Goal: Information Seeking & Learning: Check status

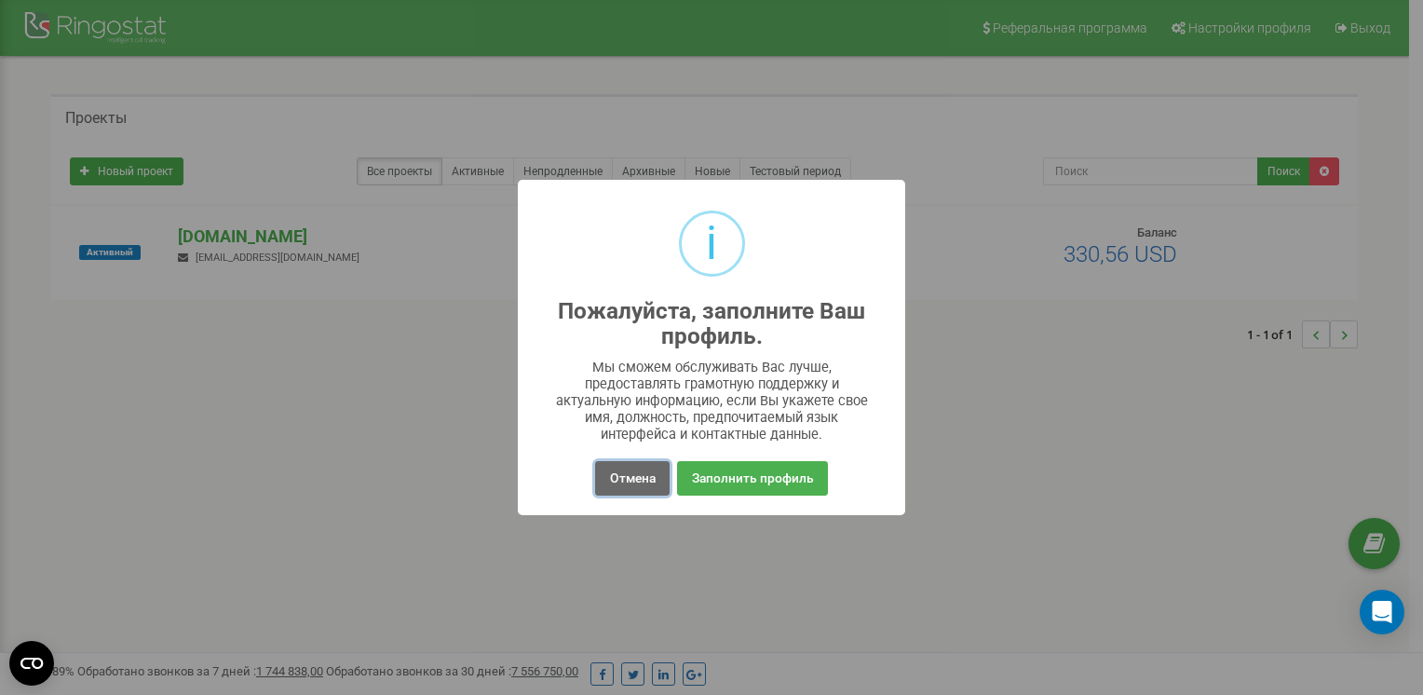
click at [611, 470] on button "Отмена" at bounding box center [632, 478] width 74 height 34
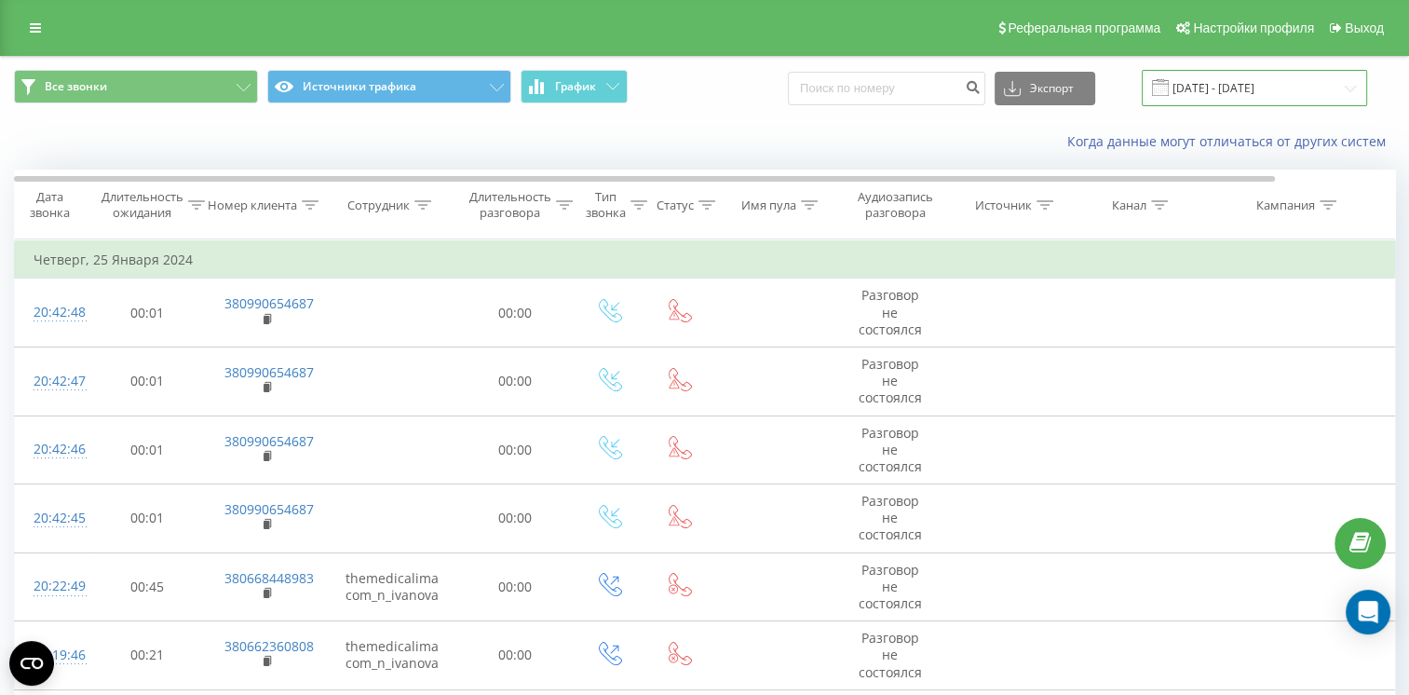
click at [1186, 94] on input "[DATE] - [DATE]" at bounding box center [1254, 88] width 225 height 36
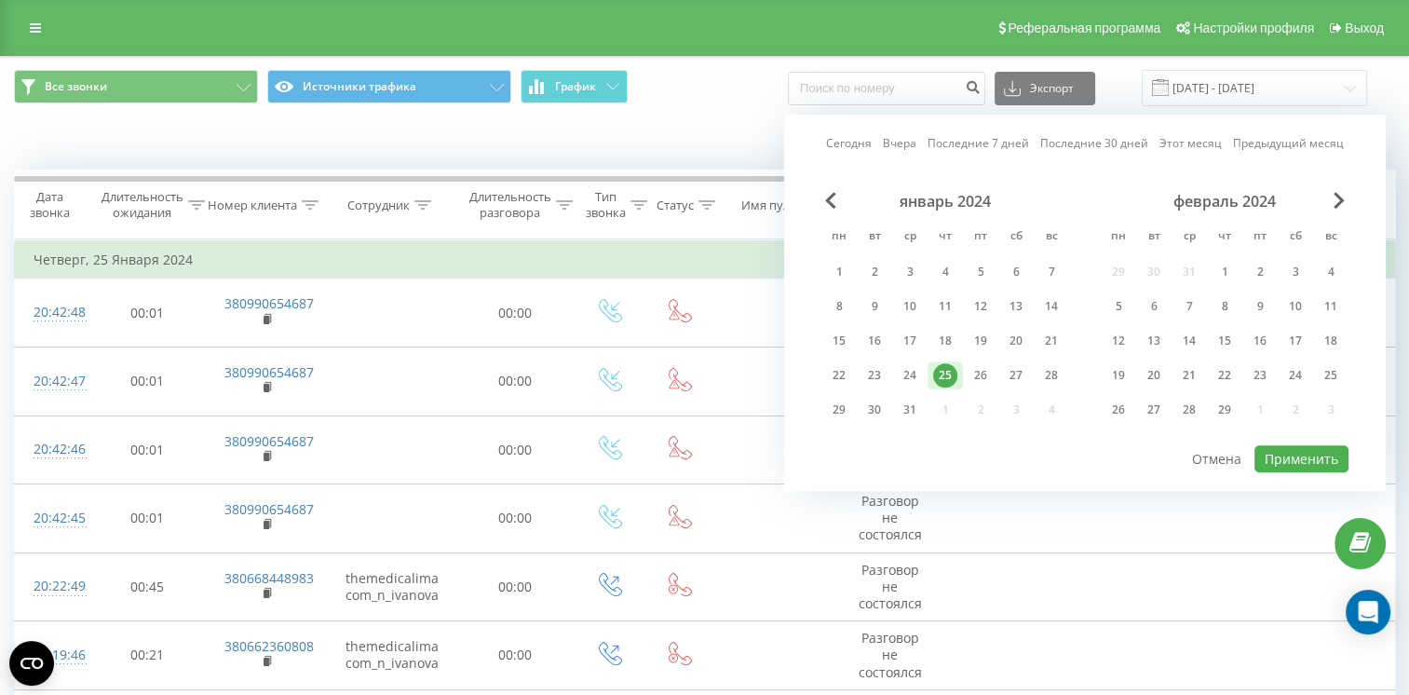
click at [1320, 198] on div "февраль 2024" at bounding box center [1225, 201] width 248 height 19
click at [1337, 203] on span "Next Month" at bounding box center [1338, 200] width 11 height 17
click at [1337, 204] on span "Next Month" at bounding box center [1338, 200] width 11 height 17
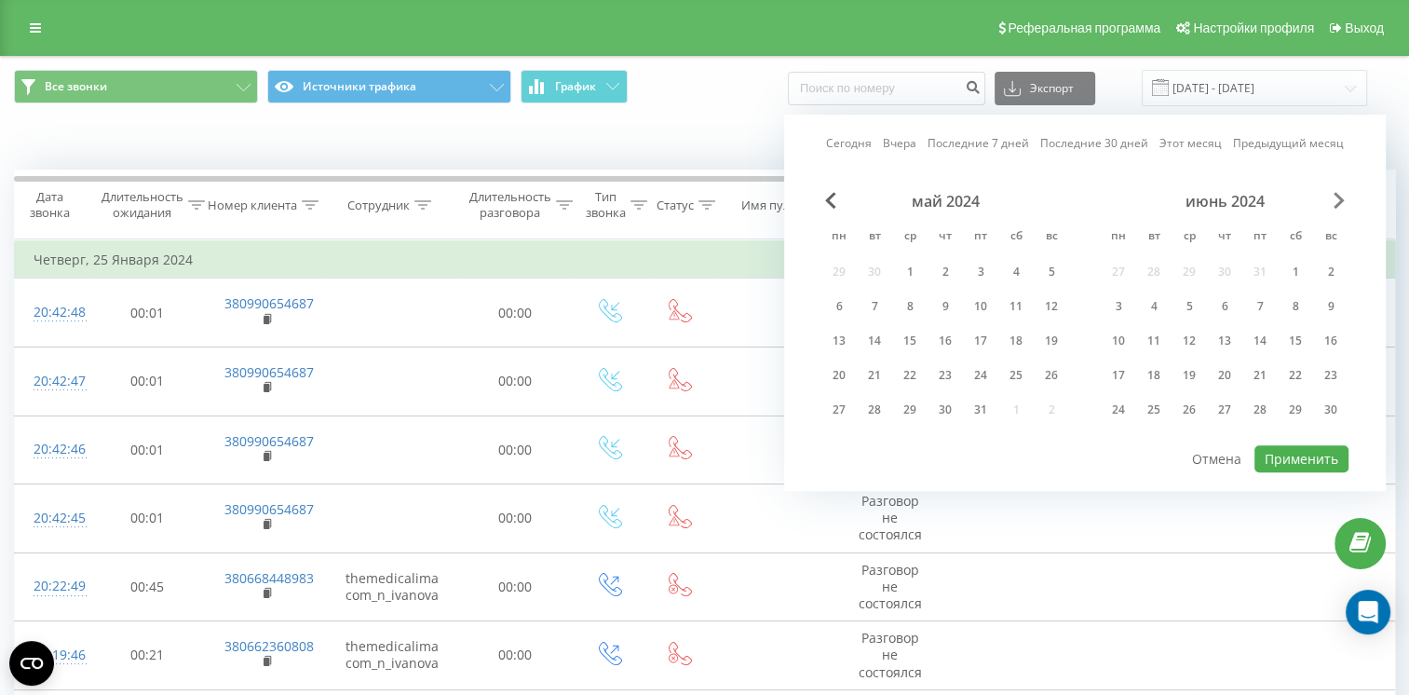
click at [1336, 205] on span "Next Month" at bounding box center [1338, 200] width 11 height 17
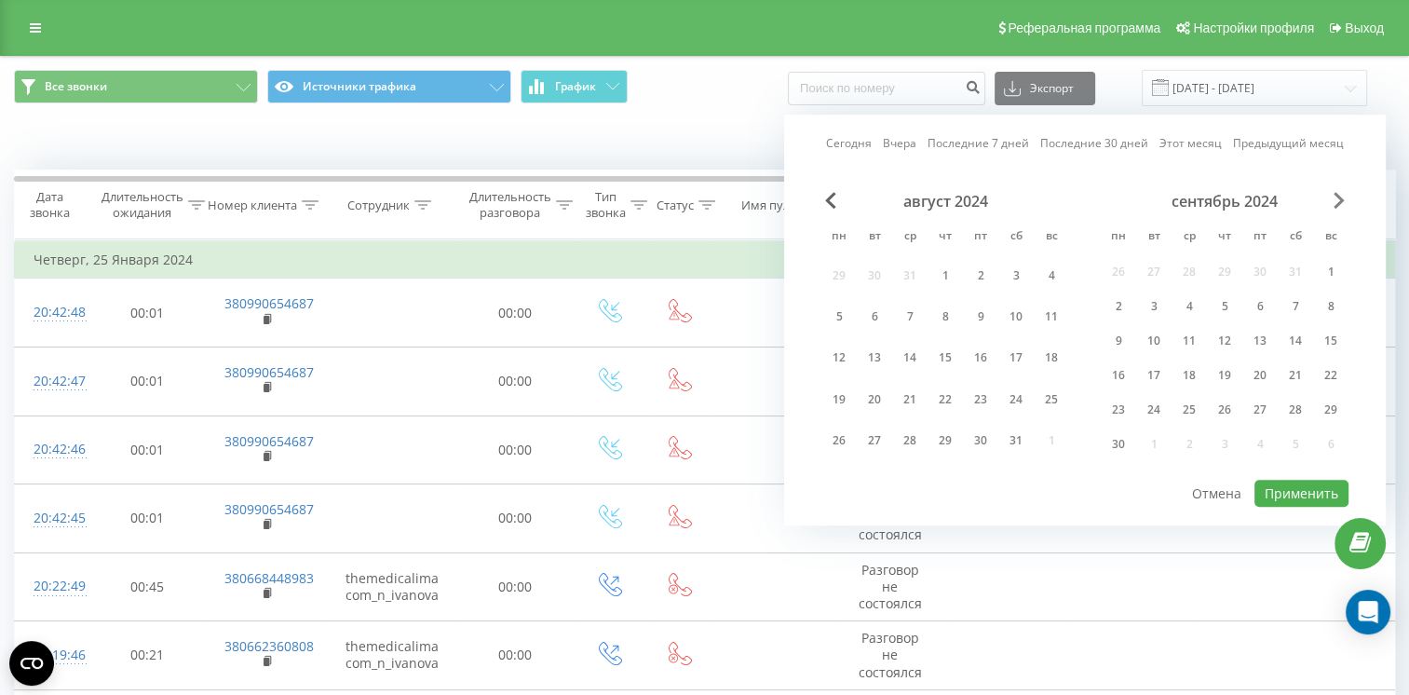
click at [1336, 205] on span "Next Month" at bounding box center [1338, 200] width 11 height 17
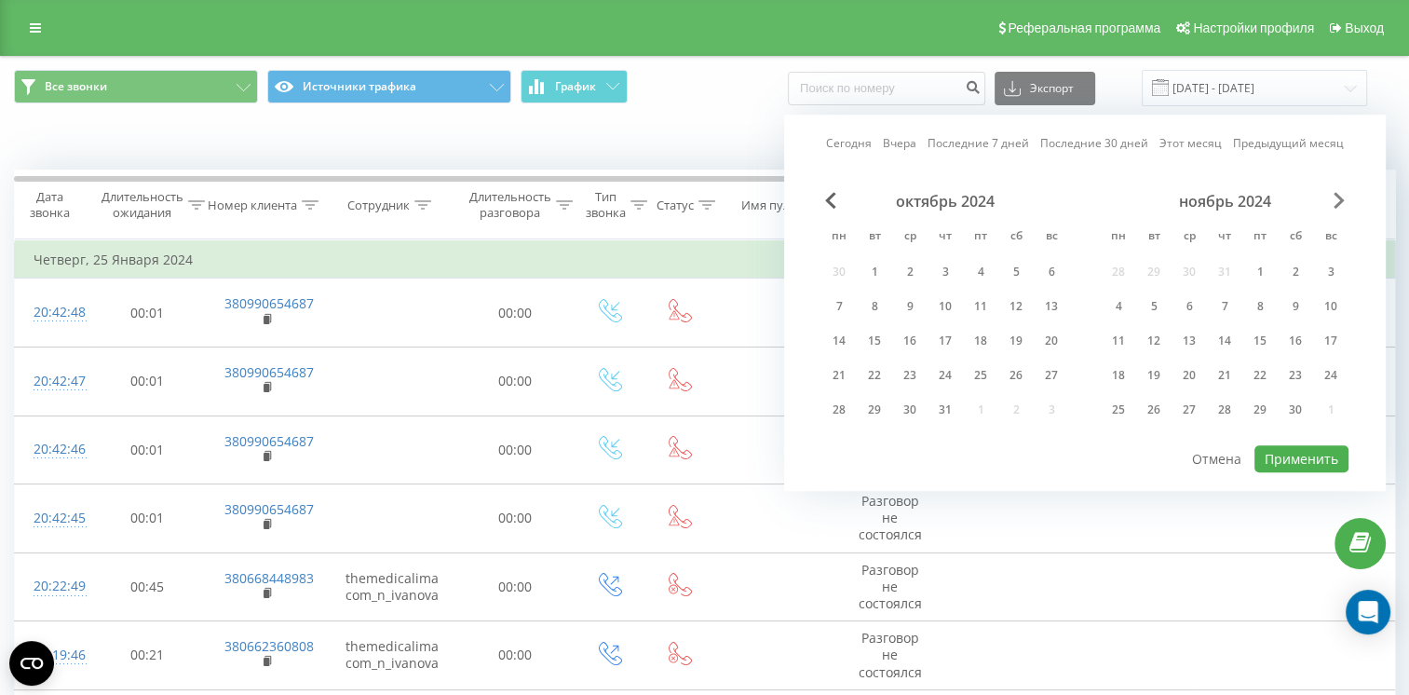
click at [1336, 205] on span "Next Month" at bounding box center [1338, 200] width 11 height 17
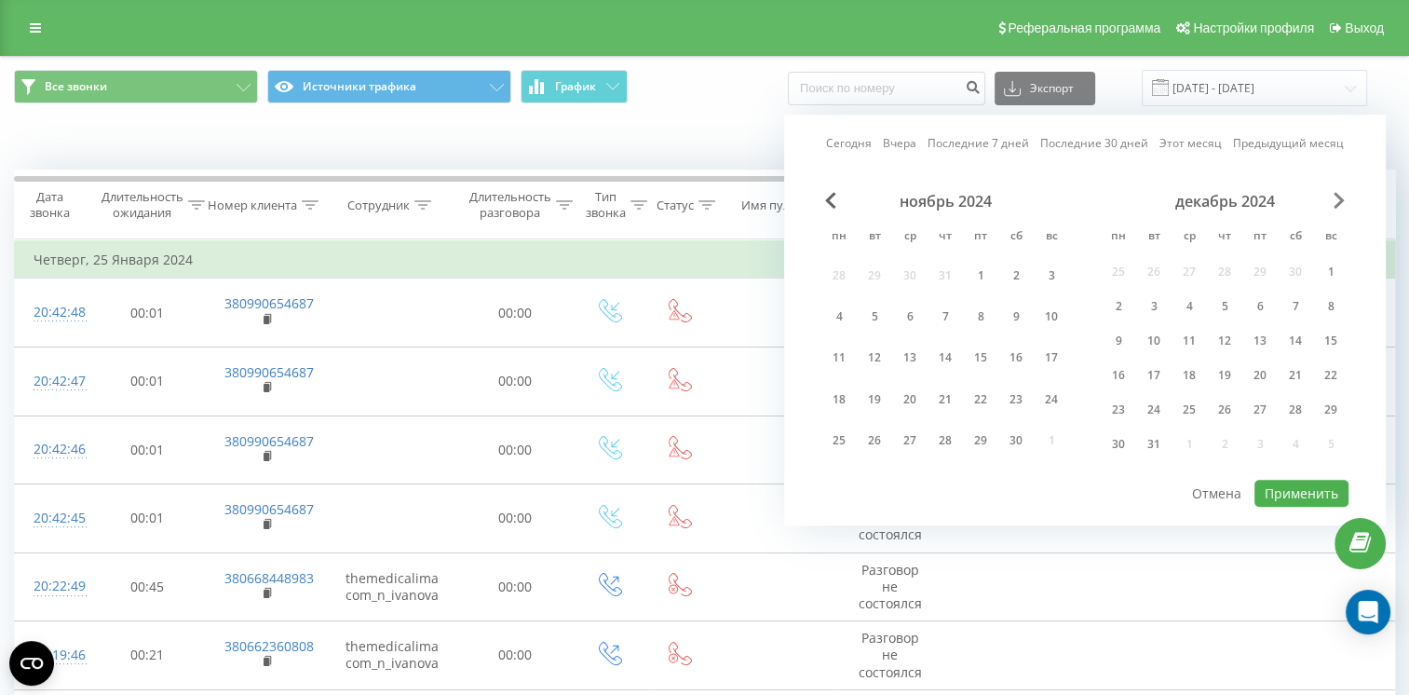
click at [1336, 205] on span "Next Month" at bounding box center [1338, 200] width 11 height 17
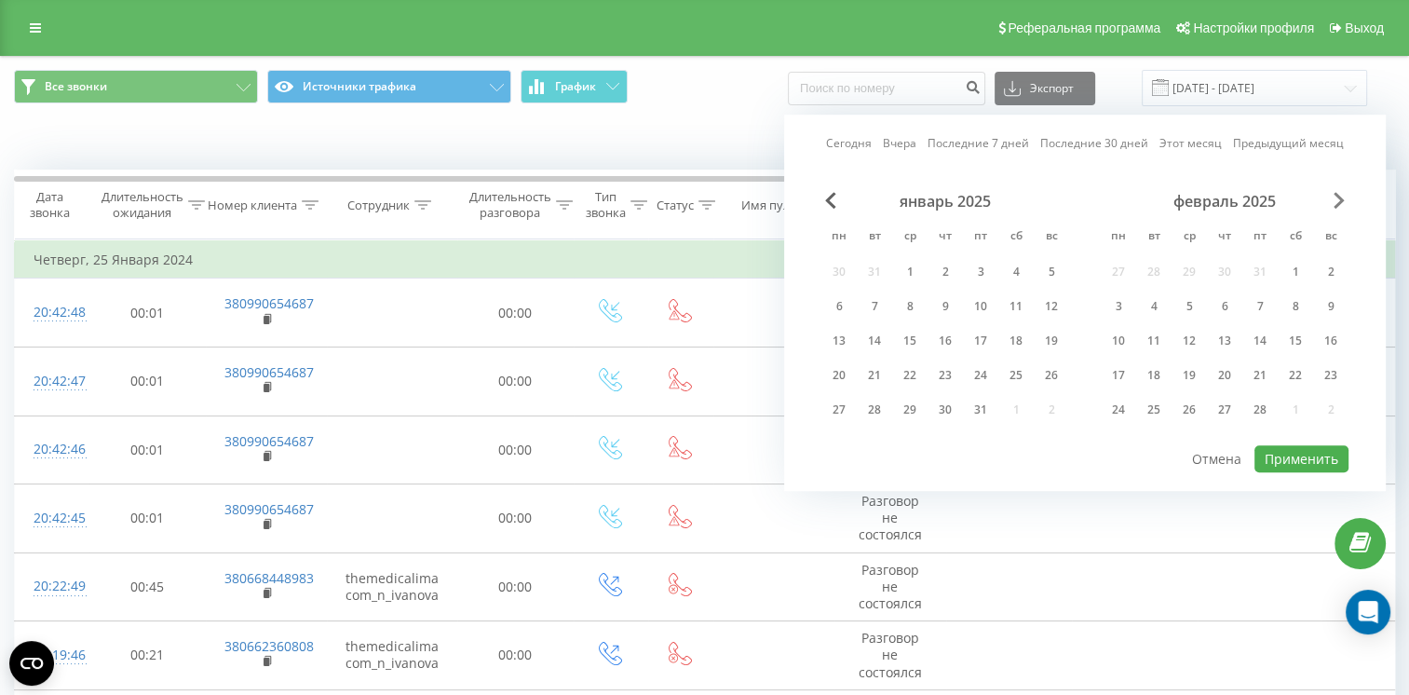
click at [1336, 207] on span "Next Month" at bounding box center [1338, 200] width 11 height 17
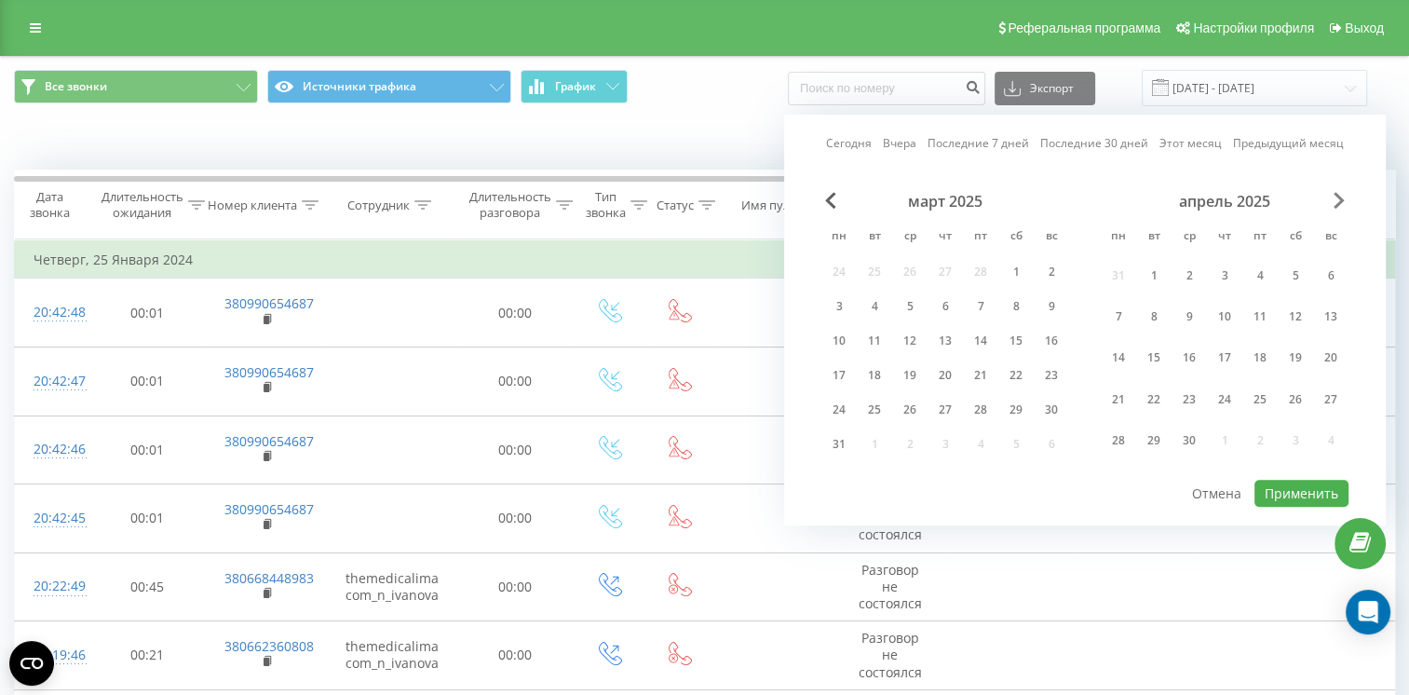
click at [1336, 207] on span "Next Month" at bounding box center [1338, 200] width 11 height 17
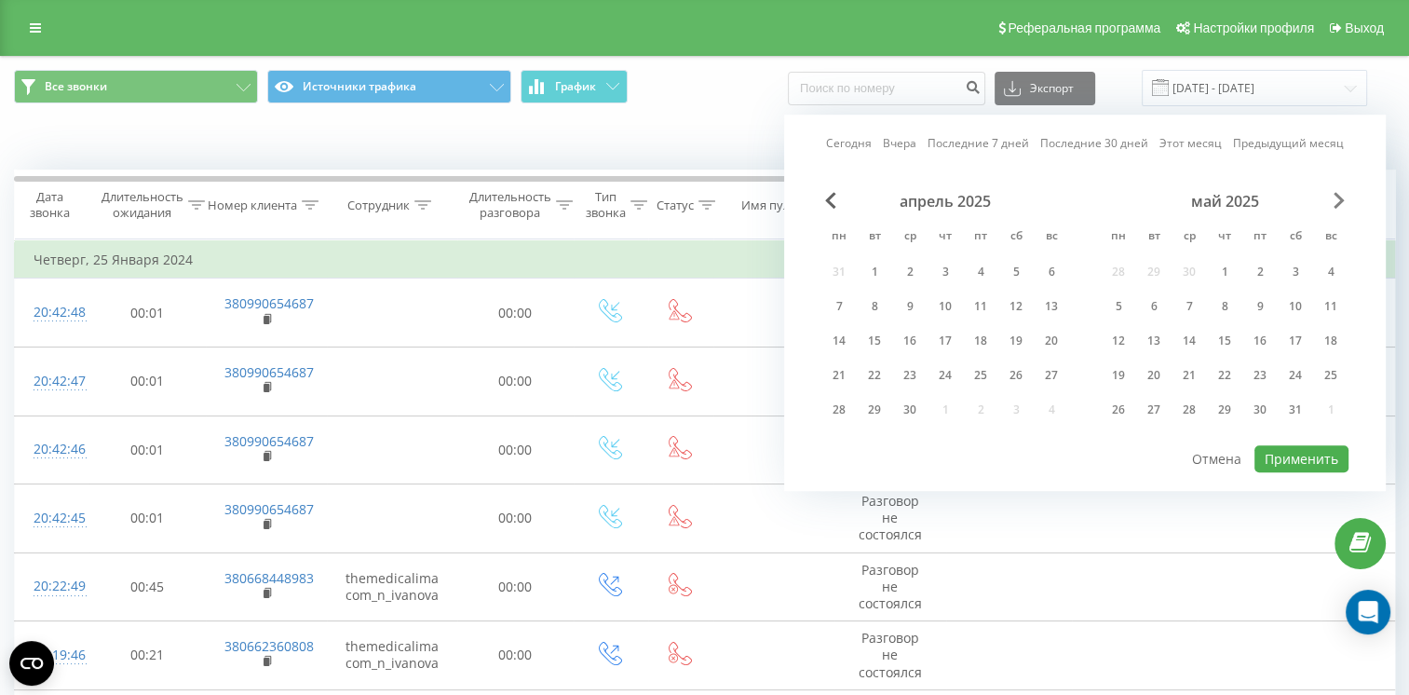
click at [1336, 207] on span "Next Month" at bounding box center [1338, 200] width 11 height 17
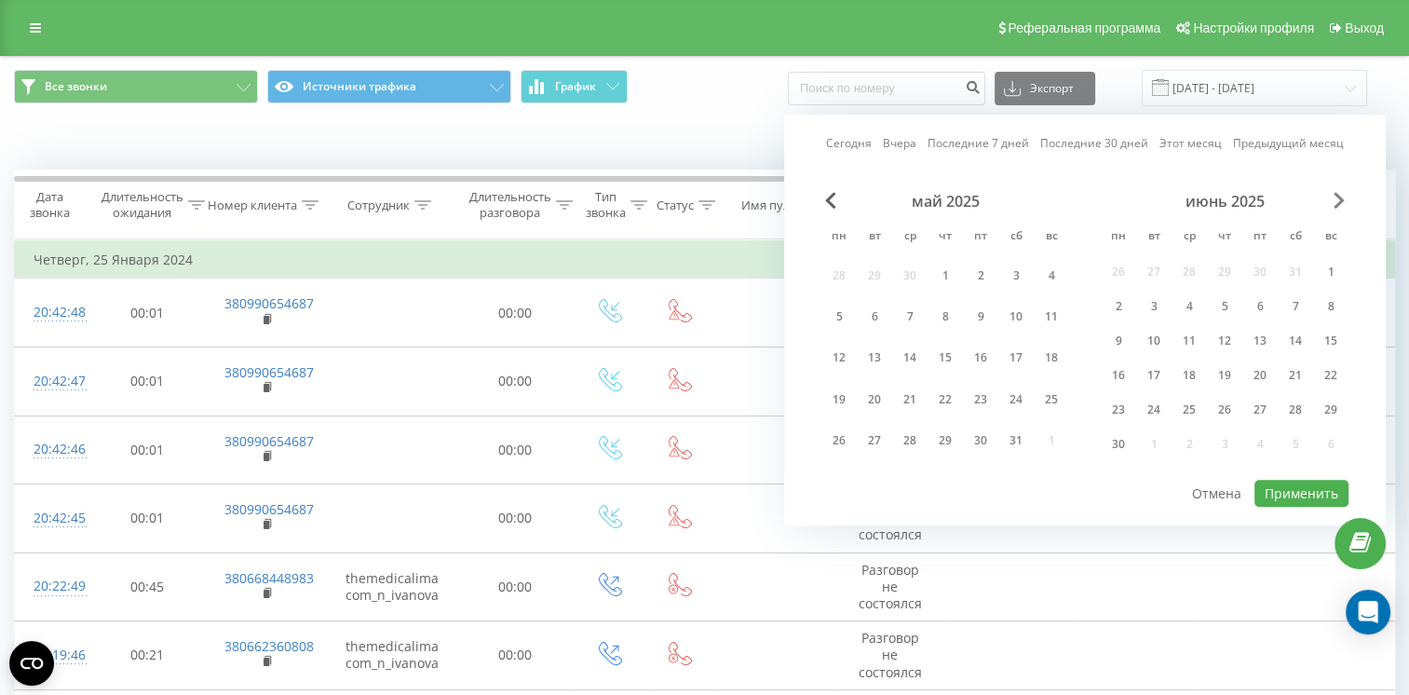
click at [1337, 207] on span "Next Month" at bounding box center [1338, 200] width 11 height 17
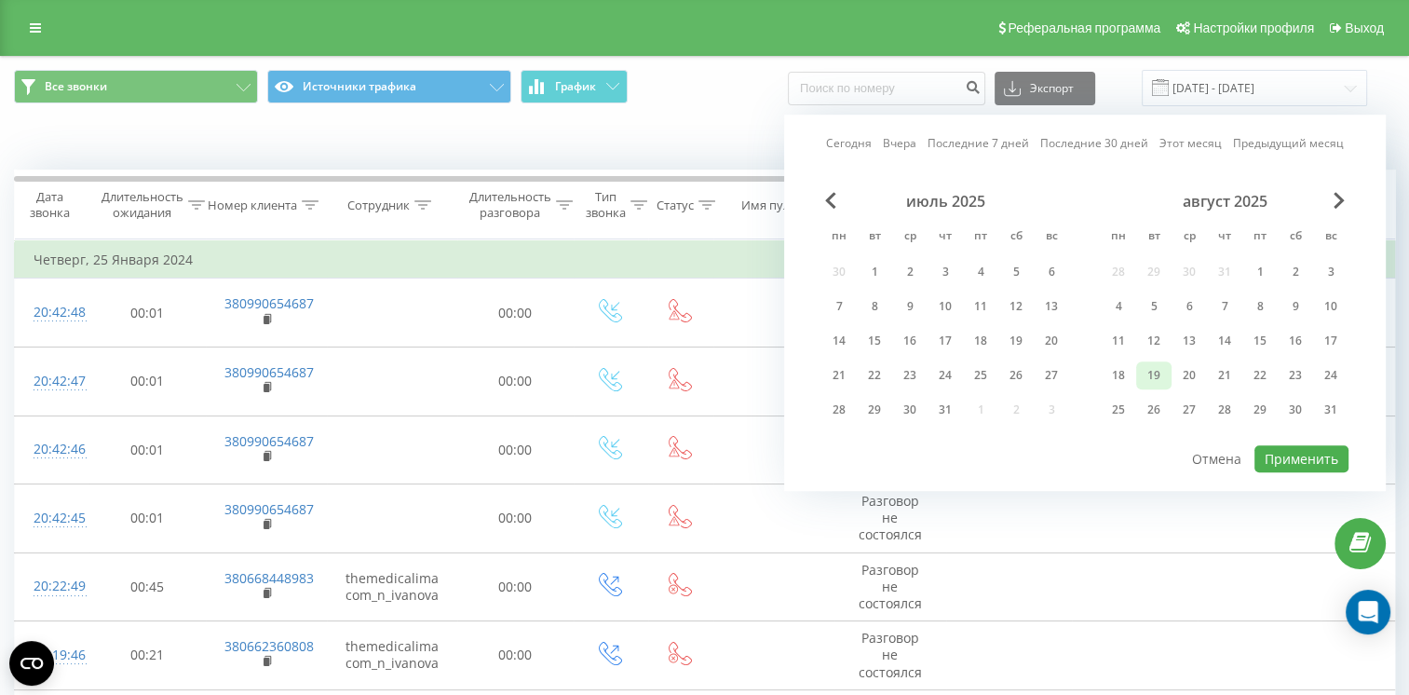
click at [1152, 374] on div "19" at bounding box center [1154, 375] width 24 height 24
click at [1290, 452] on button "Применить" at bounding box center [1301, 458] width 94 height 27
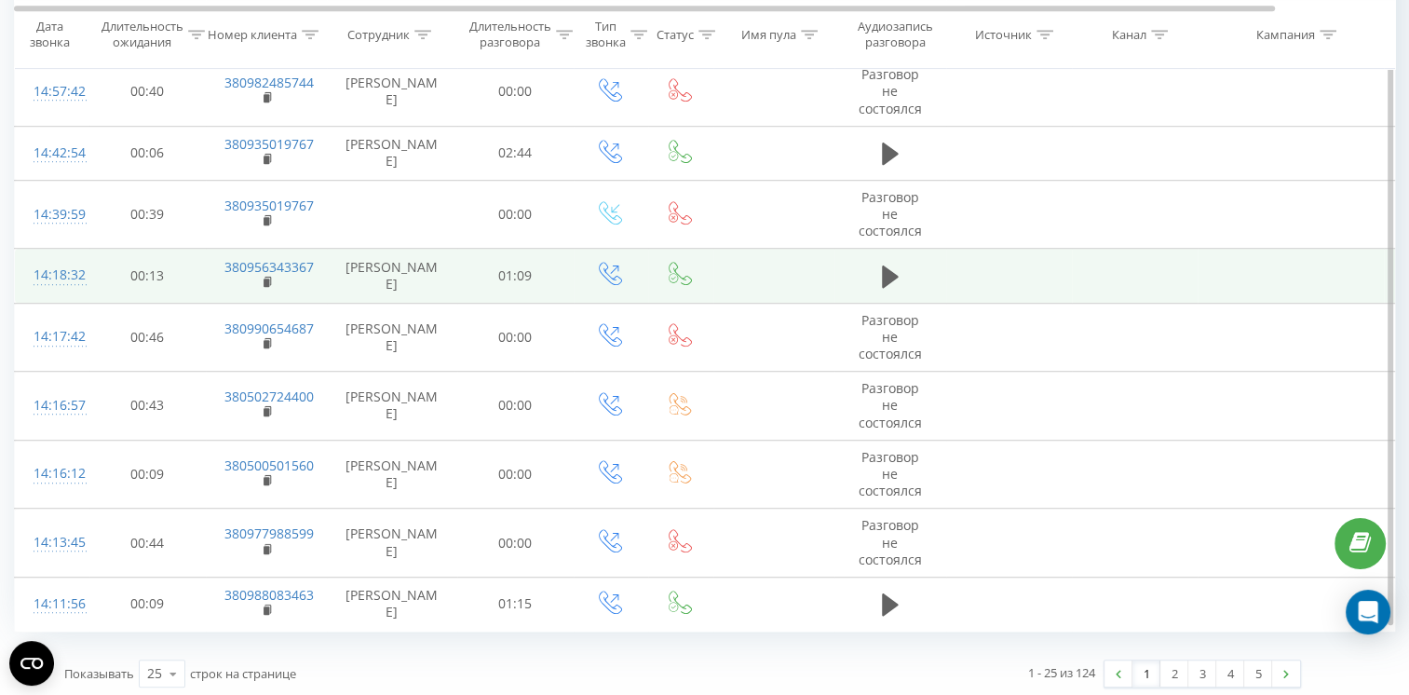
scroll to position [1232, 0]
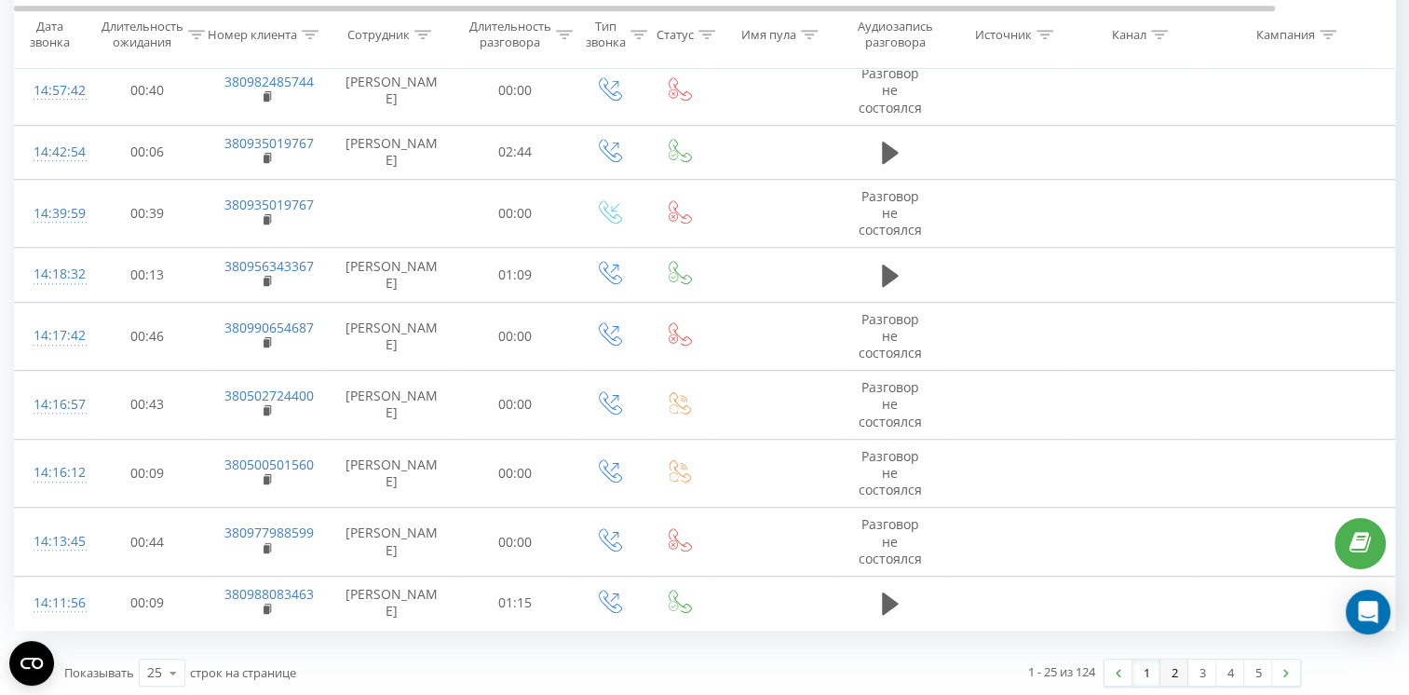
click at [1176, 673] on link "2" at bounding box center [1174, 672] width 28 height 26
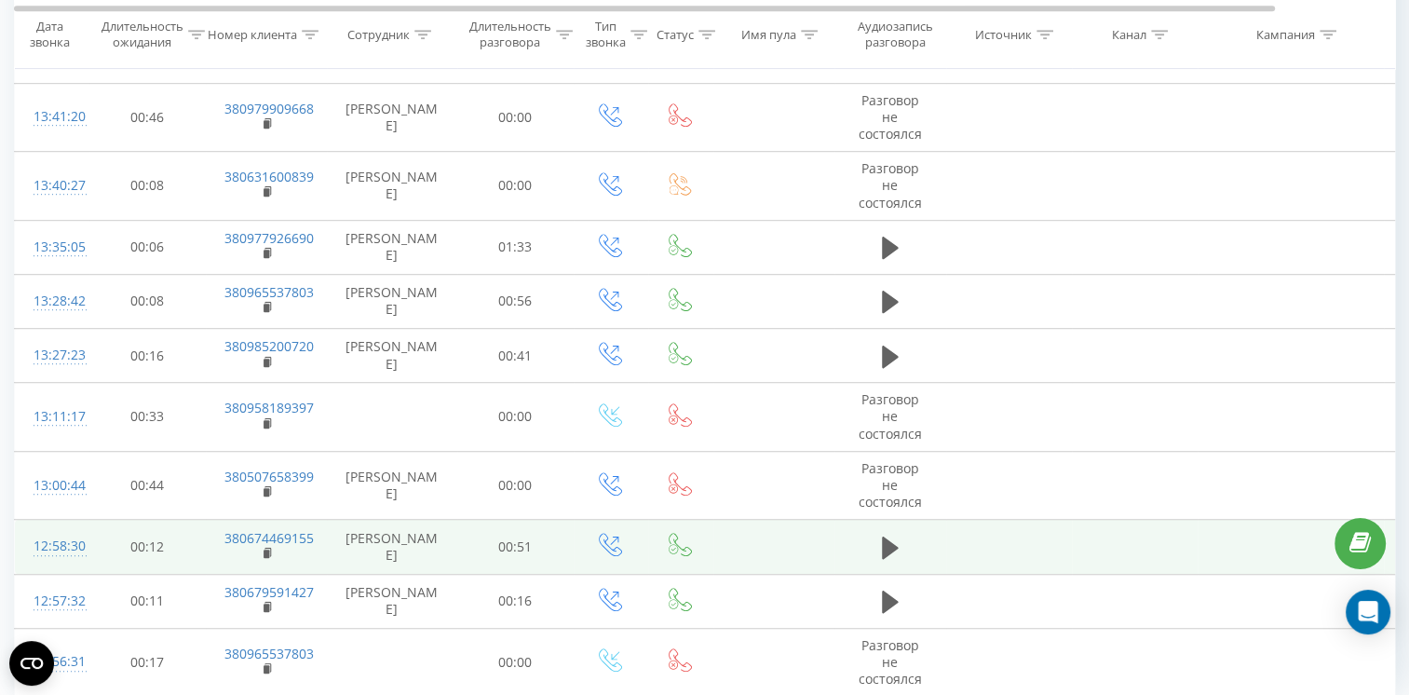
scroll to position [1203, 0]
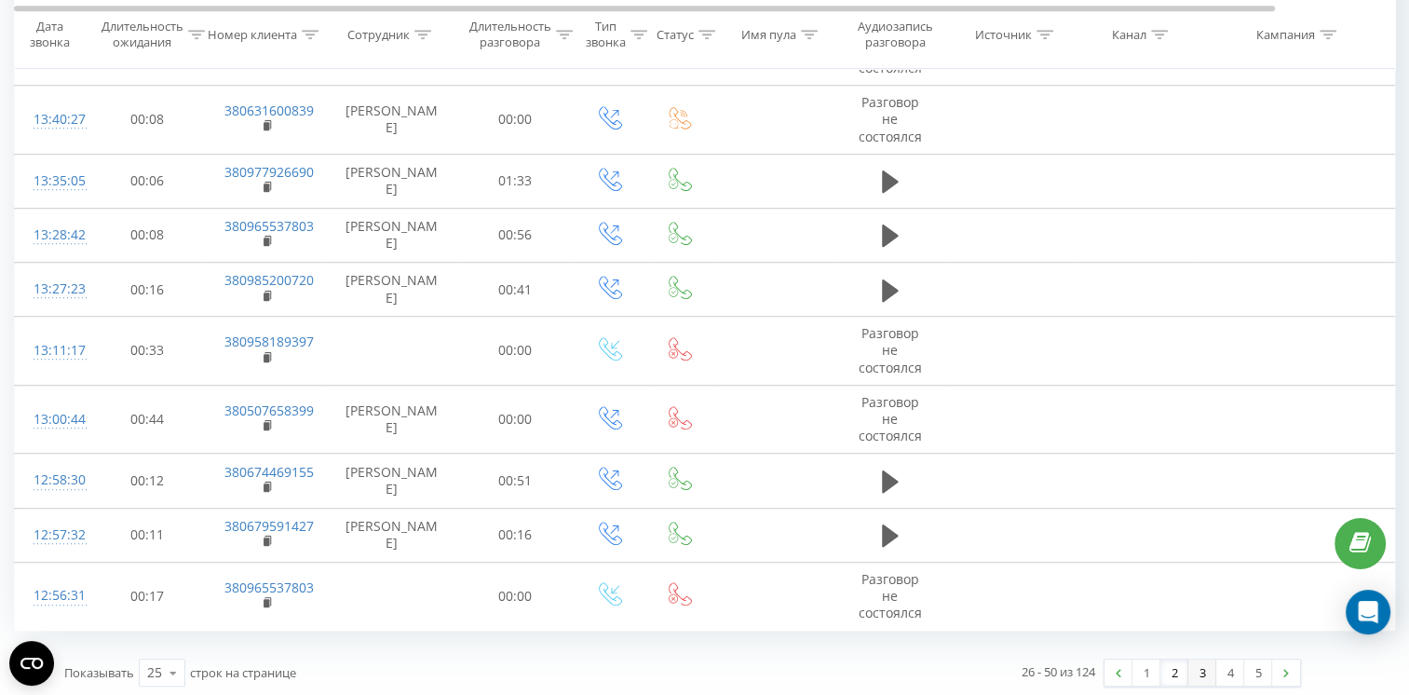
click at [1196, 677] on link "3" at bounding box center [1202, 672] width 28 height 26
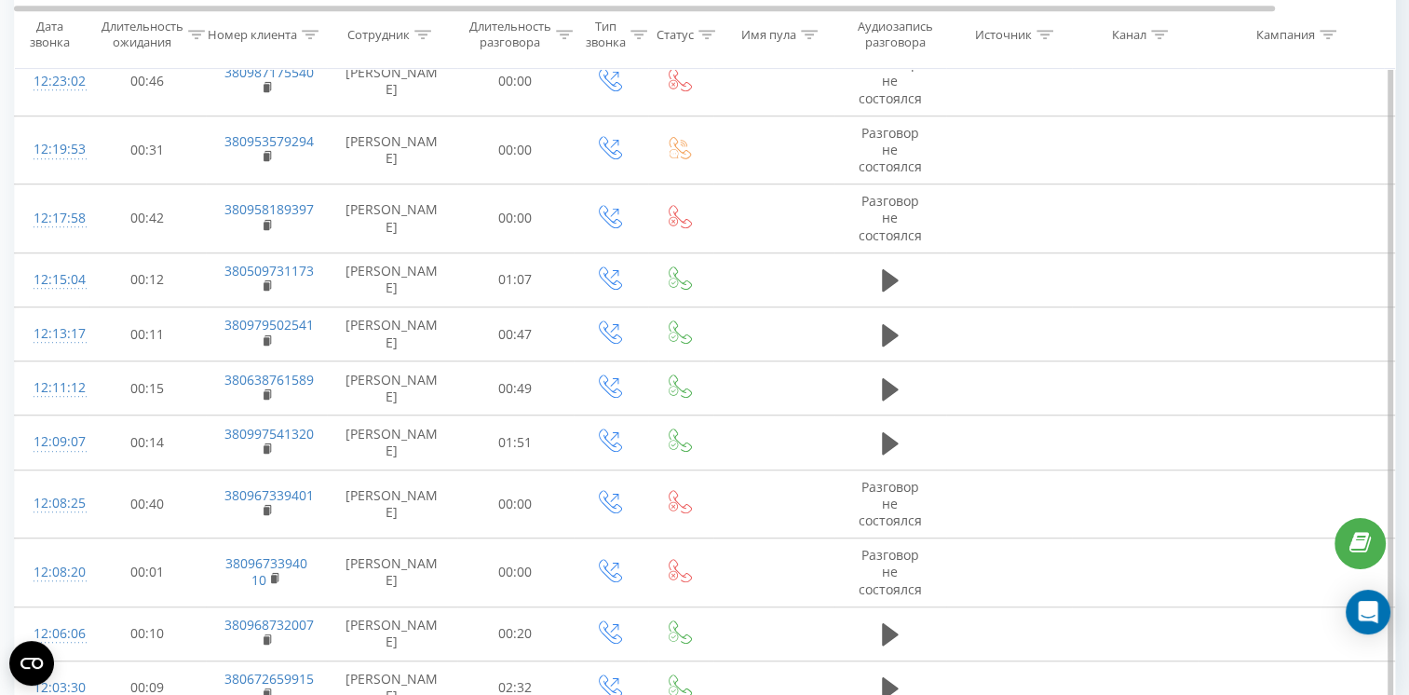
scroll to position [1232, 0]
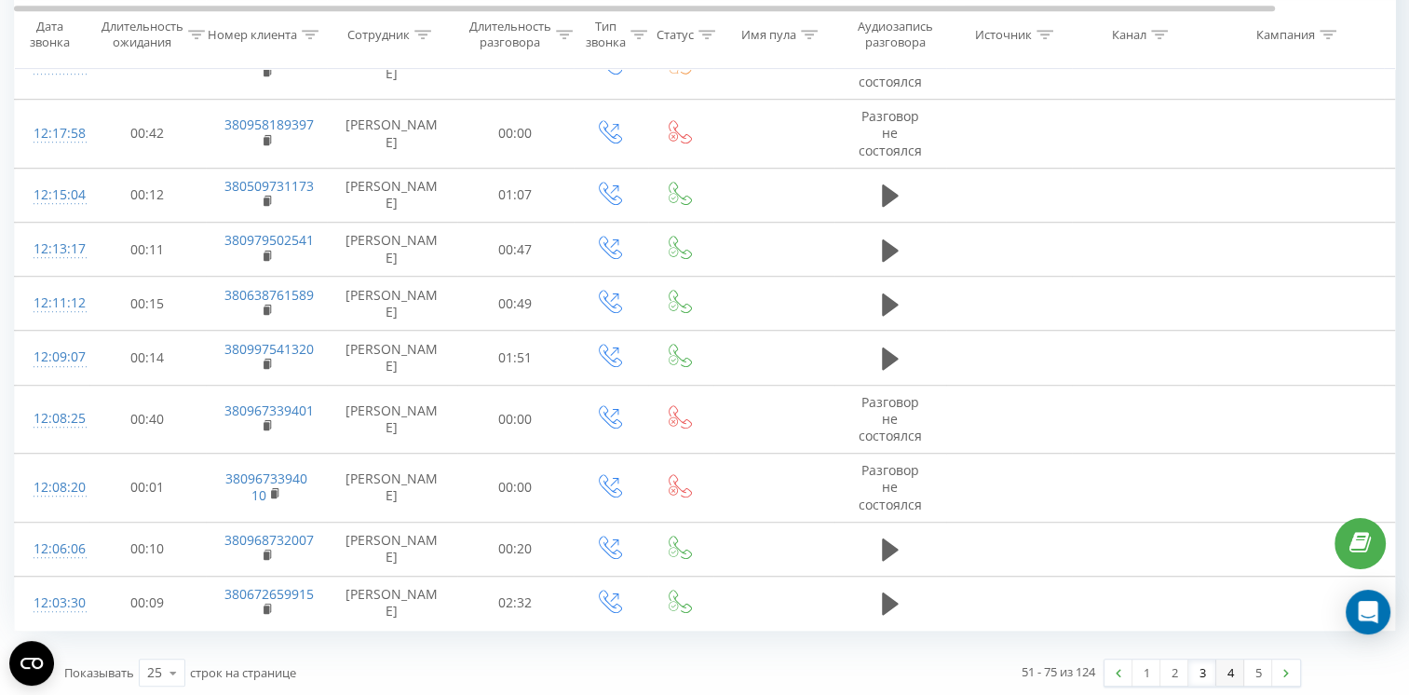
click at [1228, 665] on link "4" at bounding box center [1230, 672] width 28 height 26
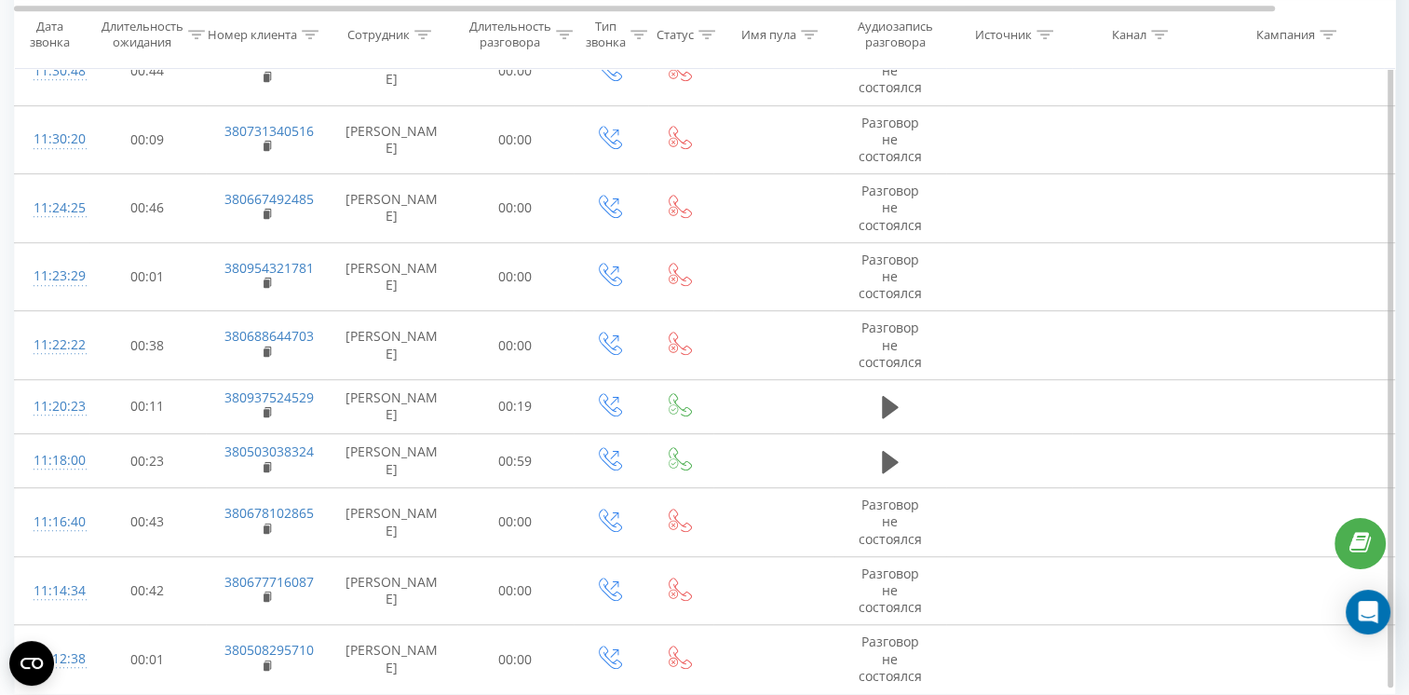
scroll to position [1304, 0]
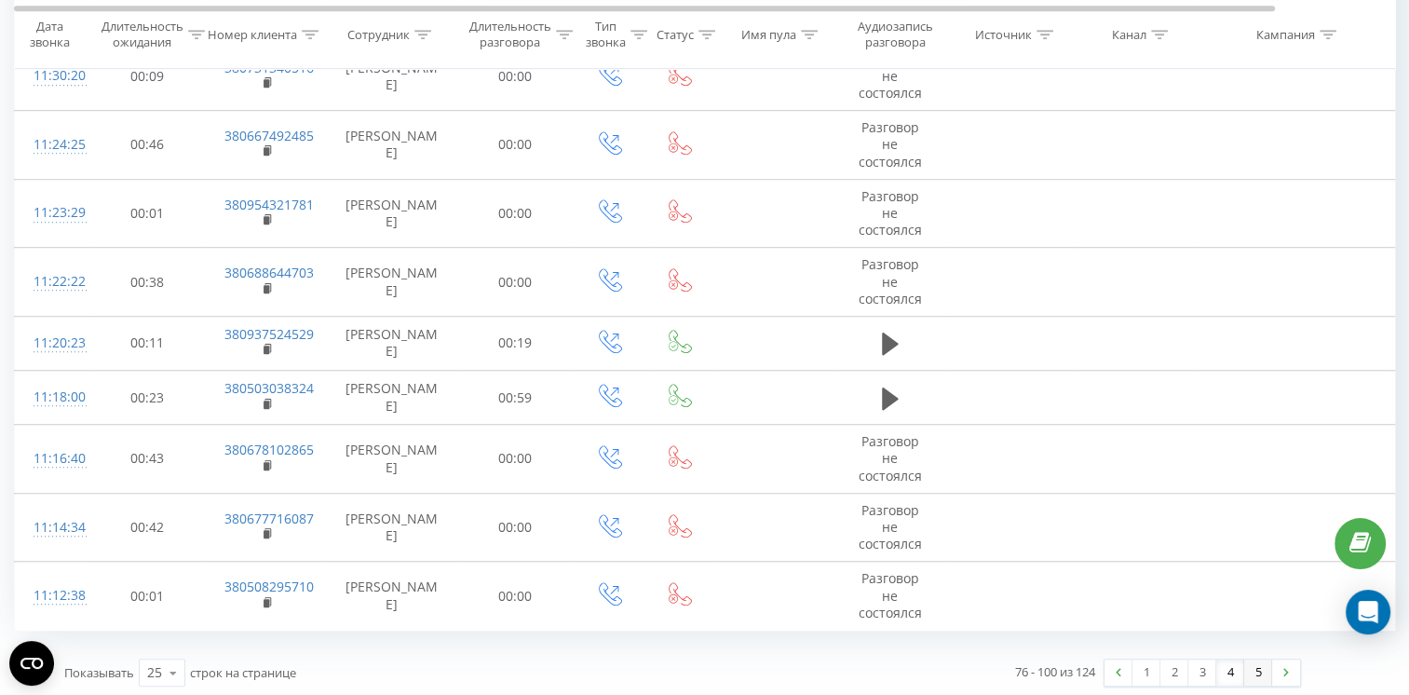
click at [1249, 666] on link "5" at bounding box center [1258, 672] width 28 height 26
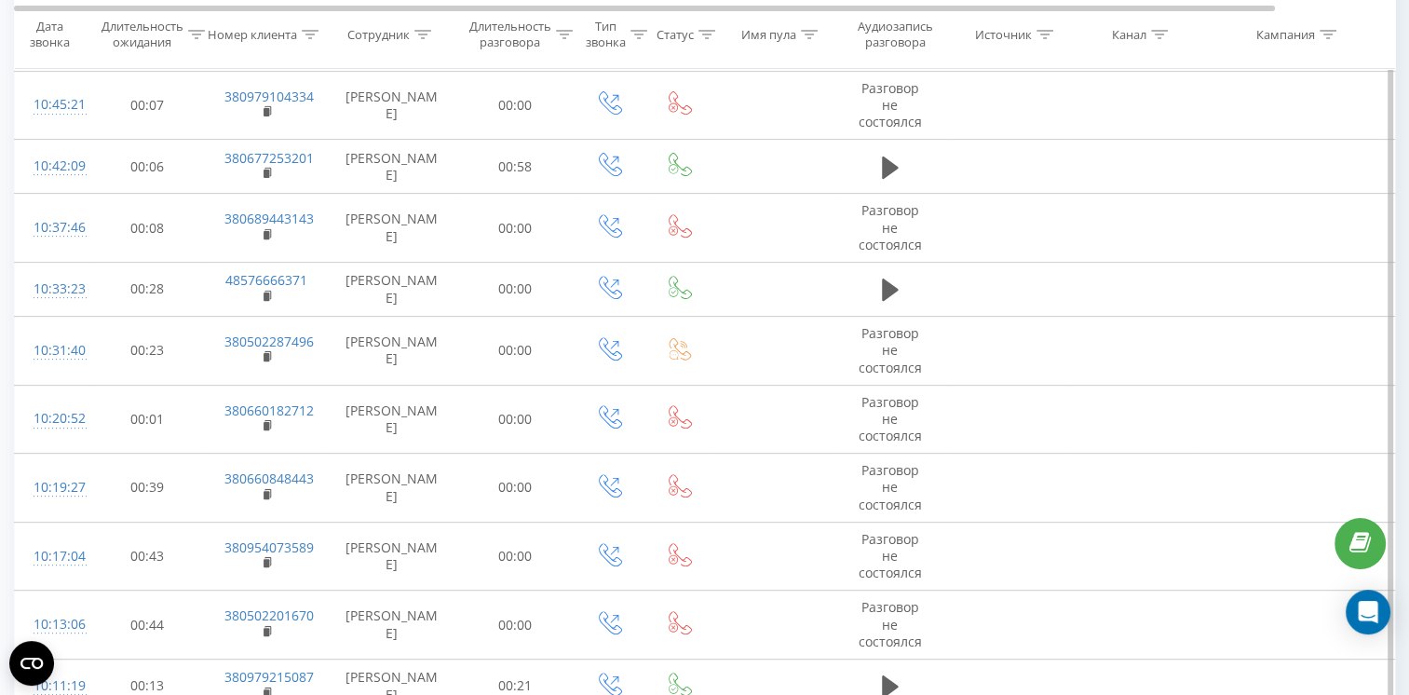
scroll to position [1135, 0]
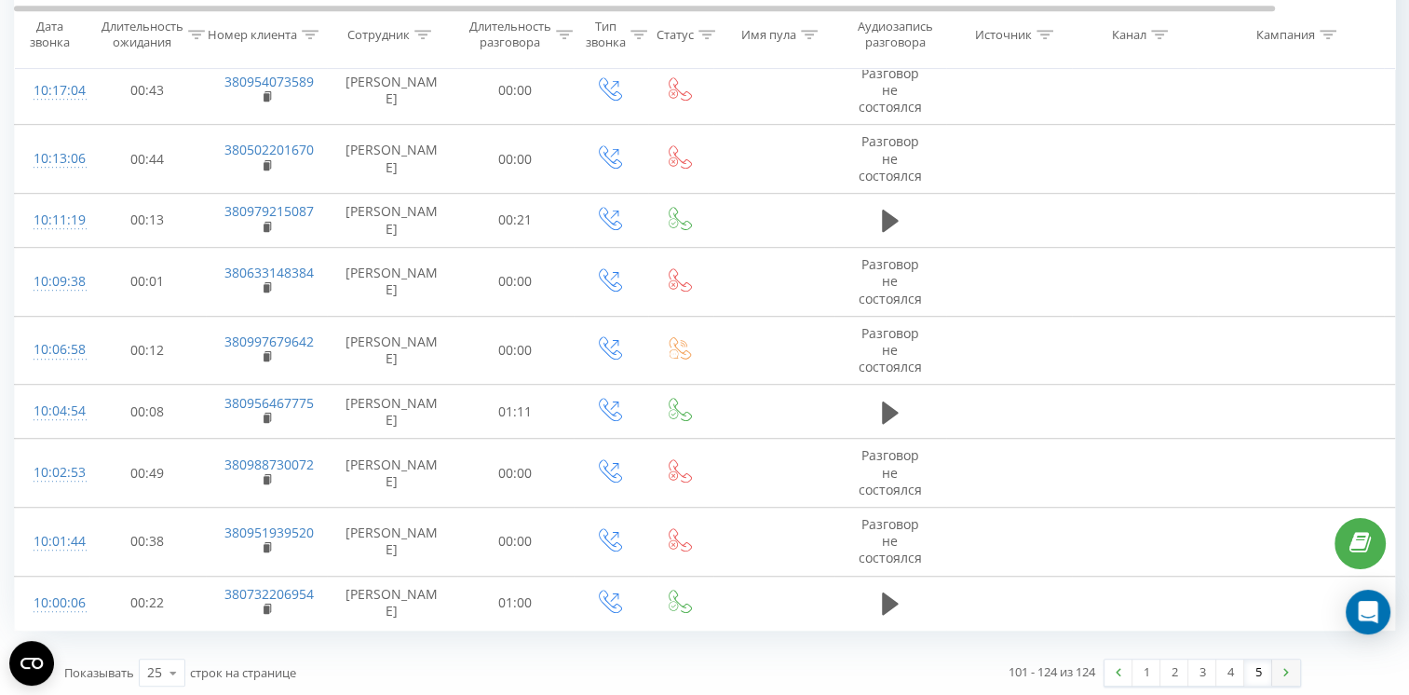
click at [1284, 668] on img at bounding box center [1286, 672] width 6 height 8
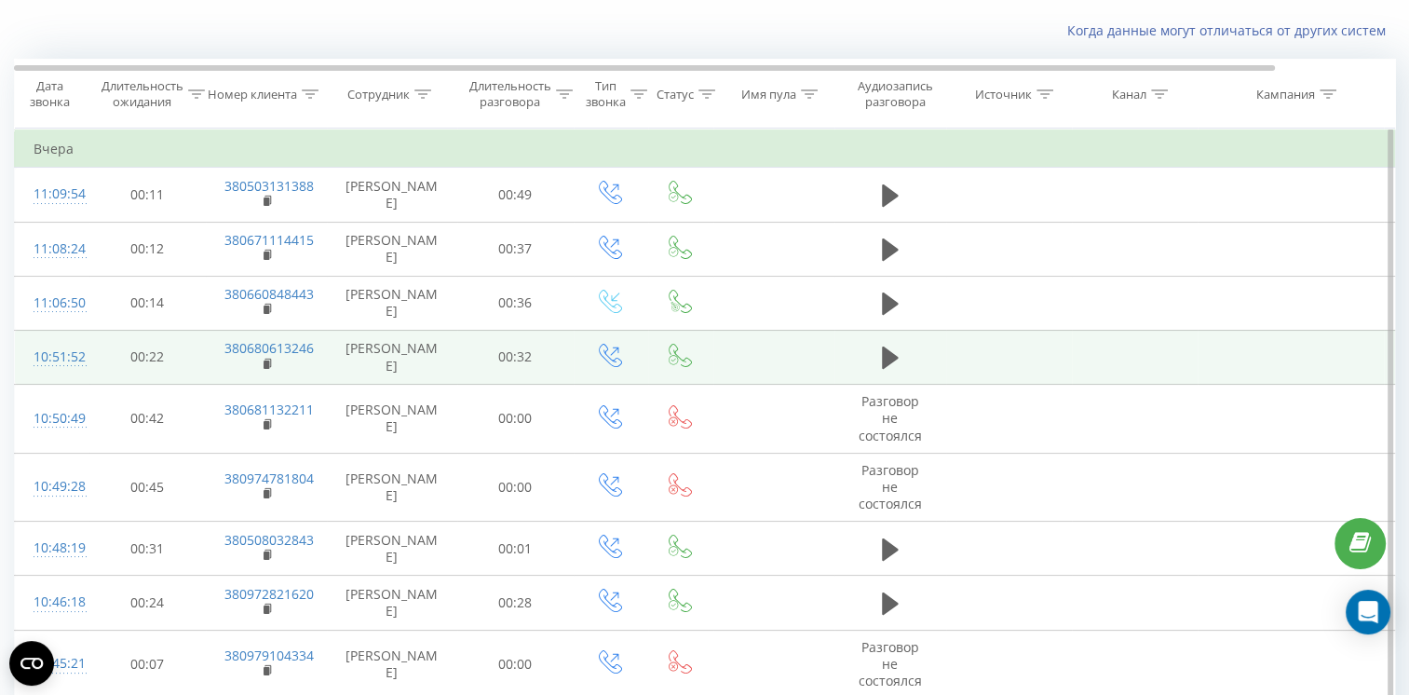
scroll to position [0, 0]
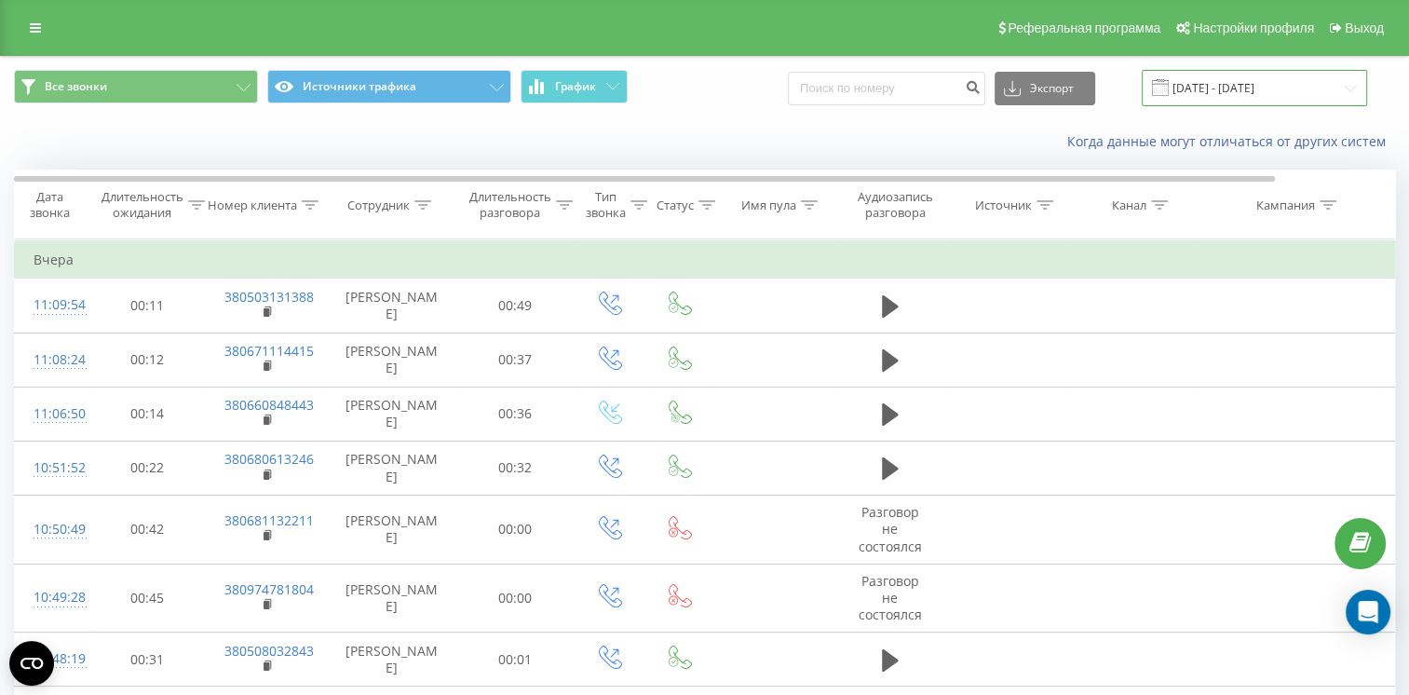
click at [1261, 82] on input "[DATE] - [DATE]" at bounding box center [1254, 88] width 225 height 36
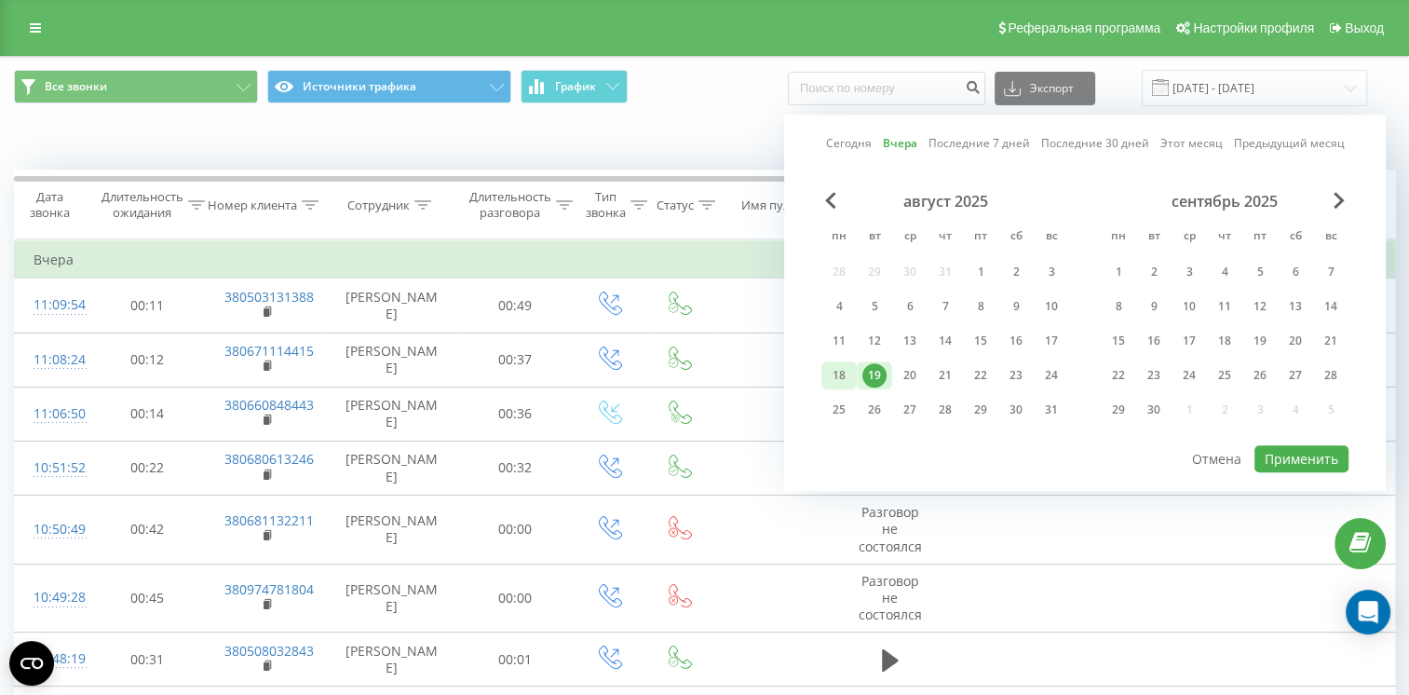
click at [847, 373] on div "18" at bounding box center [839, 375] width 24 height 24
click at [1285, 453] on button "Применить" at bounding box center [1301, 458] width 94 height 27
type input "[DATE] - [DATE]"
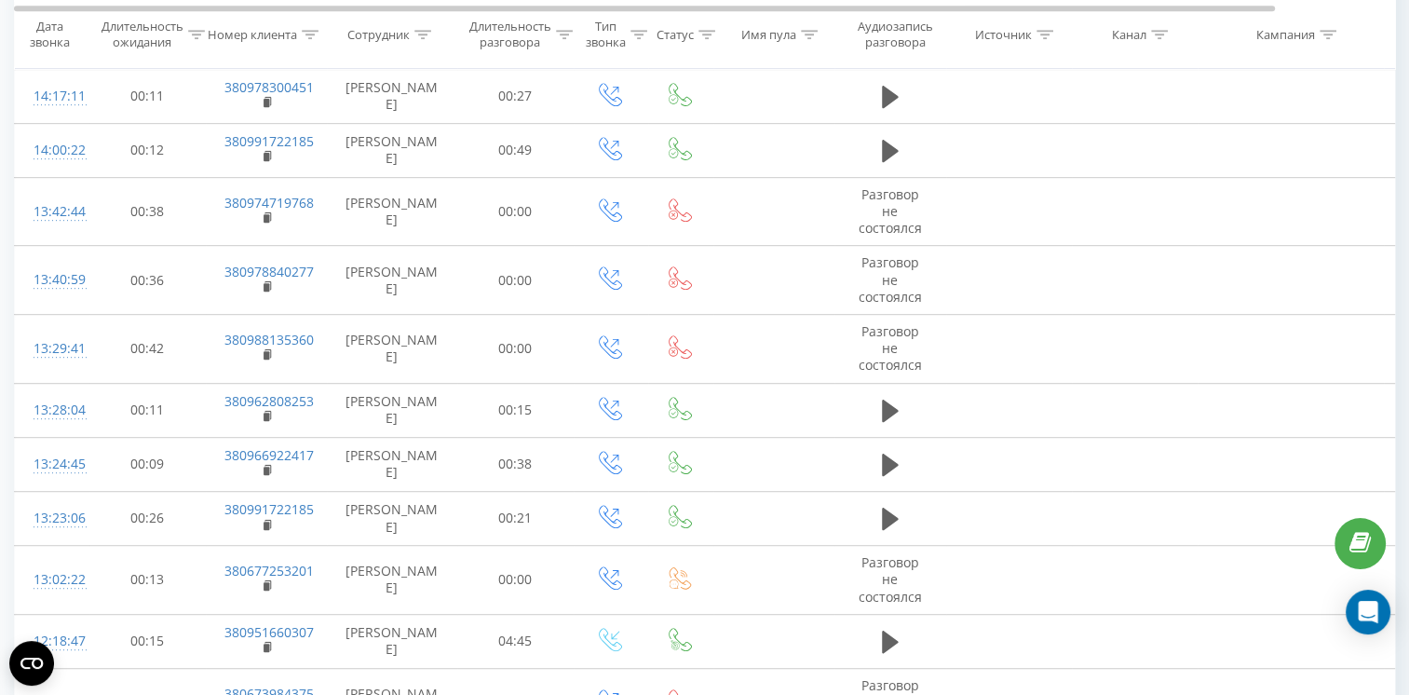
scroll to position [1145, 0]
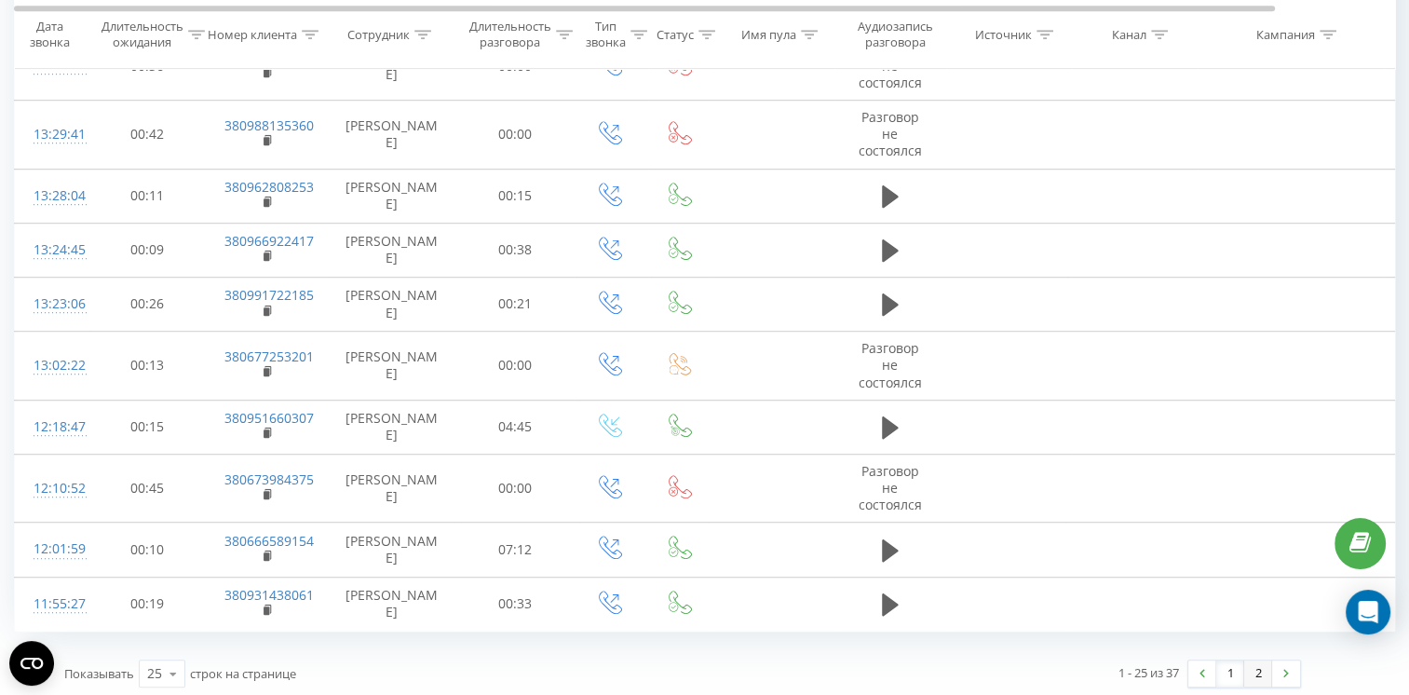
click at [1248, 674] on link "2" at bounding box center [1258, 673] width 28 height 26
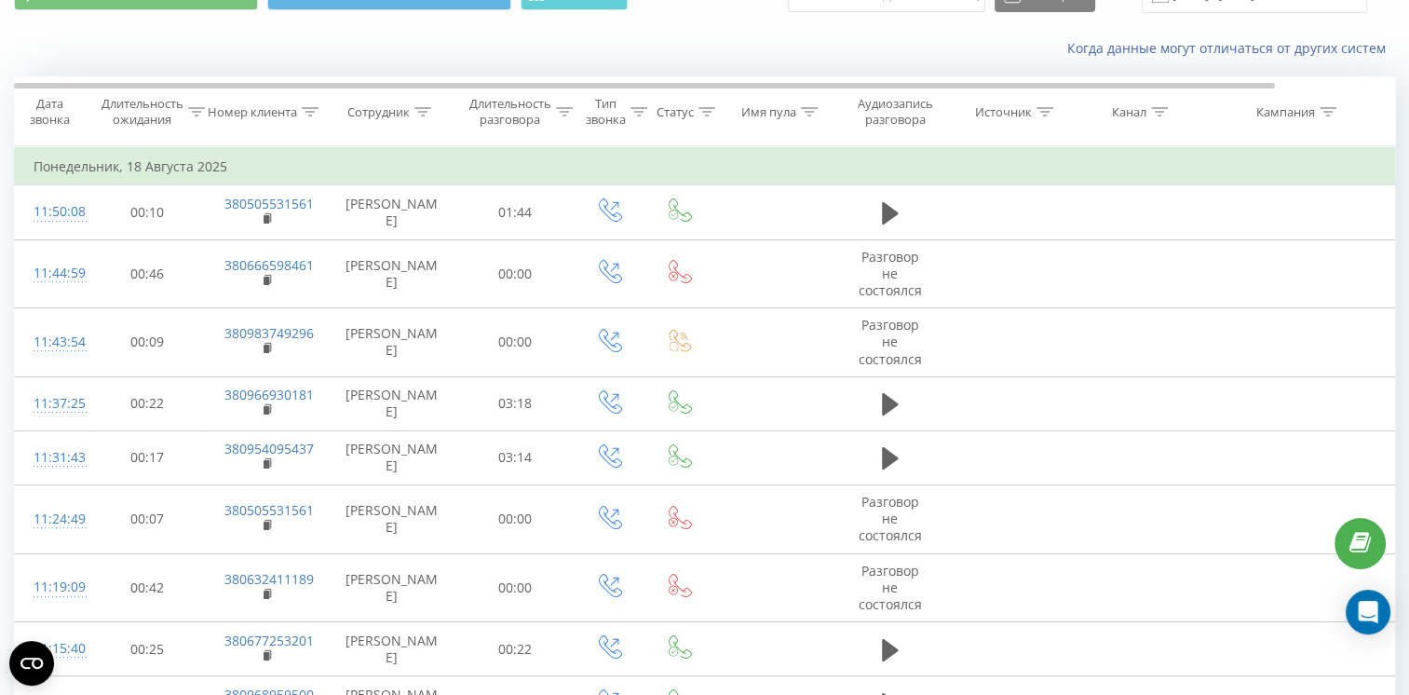
scroll to position [372, 0]
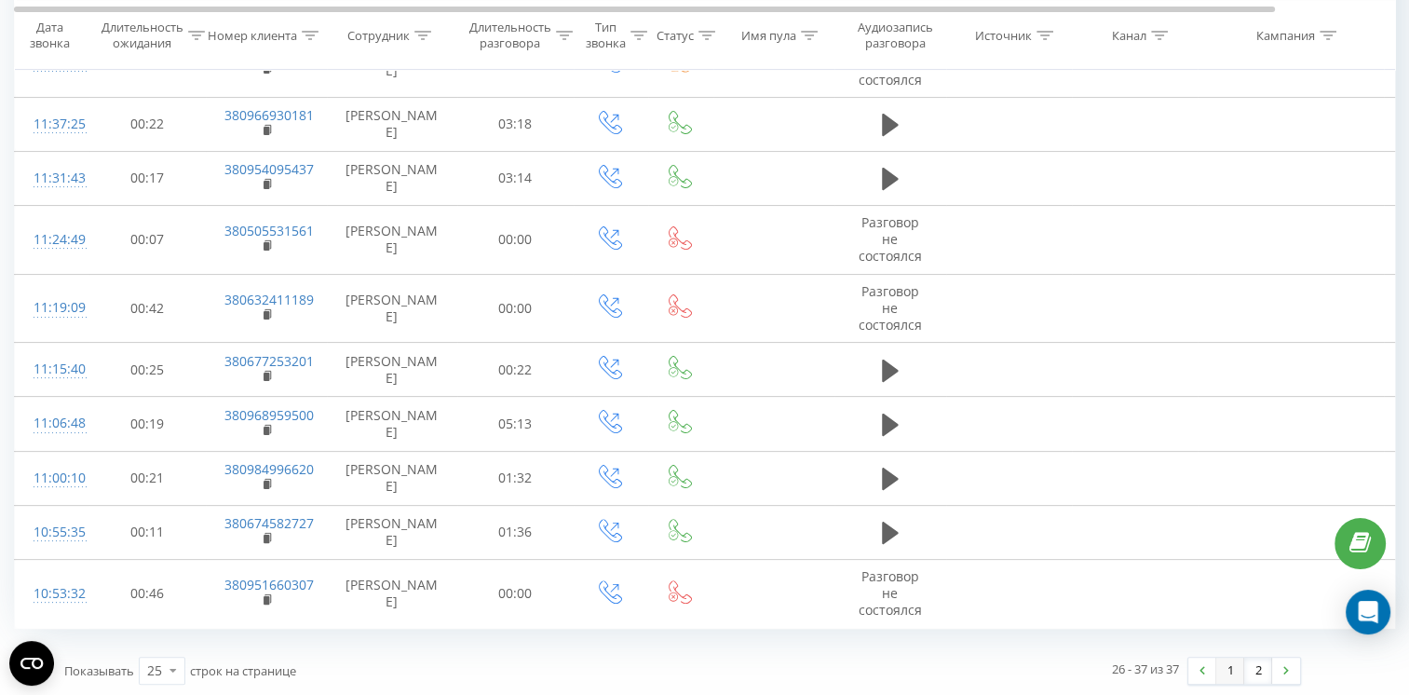
click at [1221, 669] on link "1" at bounding box center [1230, 670] width 28 height 26
